Goal: Information Seeking & Learning: Learn about a topic

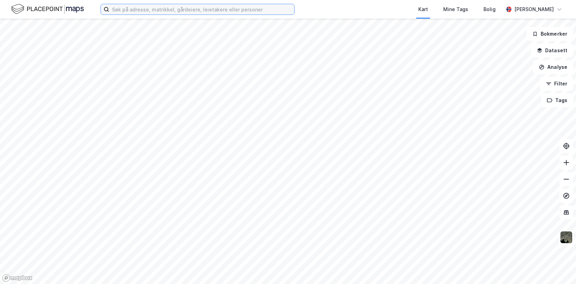
click at [180, 9] on input at bounding box center [201, 9] width 185 height 10
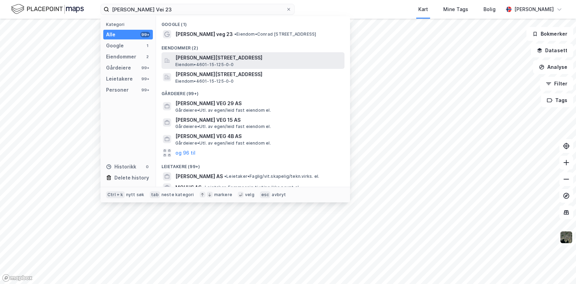
click at [207, 61] on span "[PERSON_NAME][STREET_ADDRESS]" at bounding box center [258, 58] width 166 height 8
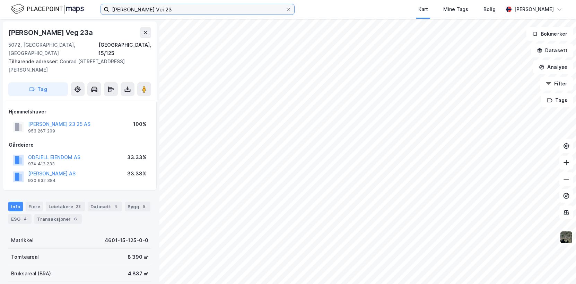
click at [176, 8] on input "[PERSON_NAME] Vei 23" at bounding box center [197, 9] width 177 height 10
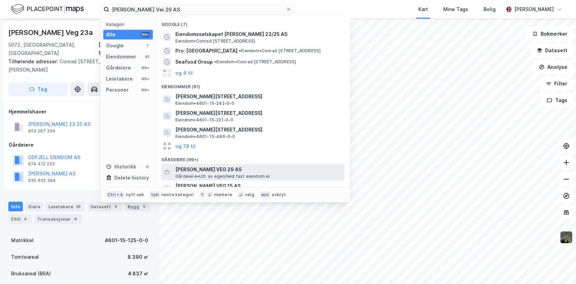
click at [226, 171] on span "[PERSON_NAME] VEG 29 AS" at bounding box center [258, 170] width 166 height 8
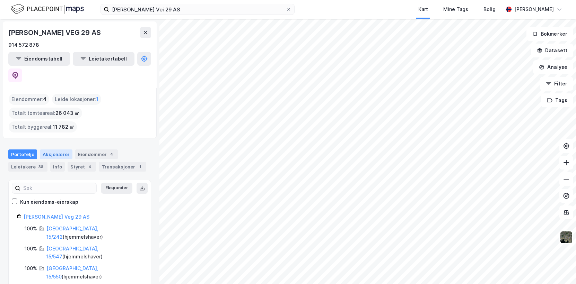
click at [52, 150] on div "Aksjonærer" at bounding box center [56, 155] width 33 height 10
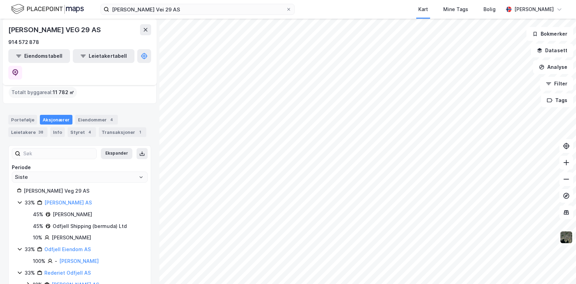
scroll to position [69, 0]
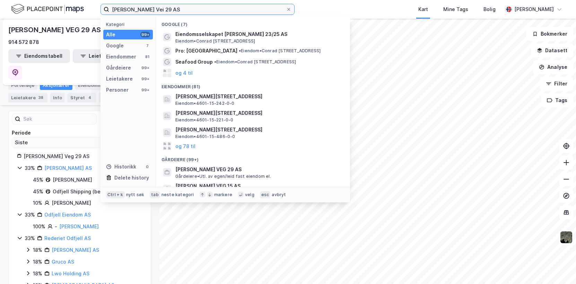
drag, startPoint x: 144, startPoint y: 6, endPoint x: 121, endPoint y: 3, distance: 23.3
click at [121, 3] on div "[PERSON_NAME] Vei 29 AS Kategori Alle 99+ Google 7 Eiendommer 81 Gårdeiere 99+ …" at bounding box center [288, 9] width 576 height 19
type input "C"
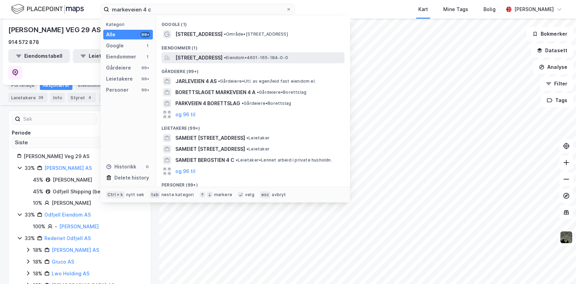
click at [201, 57] on span "[STREET_ADDRESS]" at bounding box center [198, 58] width 47 height 8
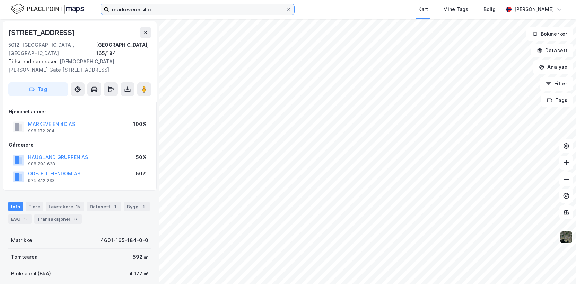
click at [159, 11] on input "markeveien 4 c" at bounding box center [197, 9] width 177 height 10
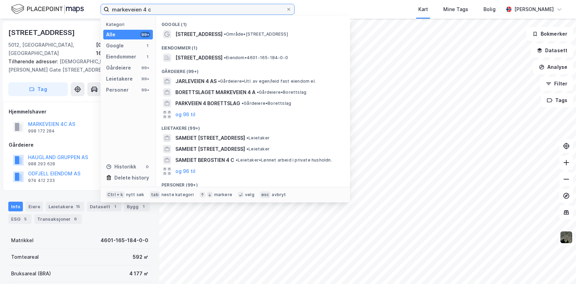
click at [159, 11] on input "markeveien 4 c" at bounding box center [197, 9] width 177 height 10
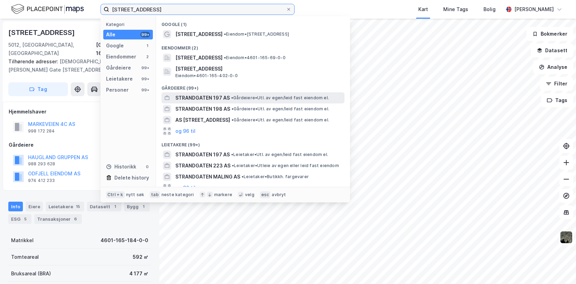
type input "[STREET_ADDRESS]"
click at [202, 100] on span "STRANDGATEN 197 AS" at bounding box center [202, 98] width 54 height 8
